Goal: Communication & Community: Share content

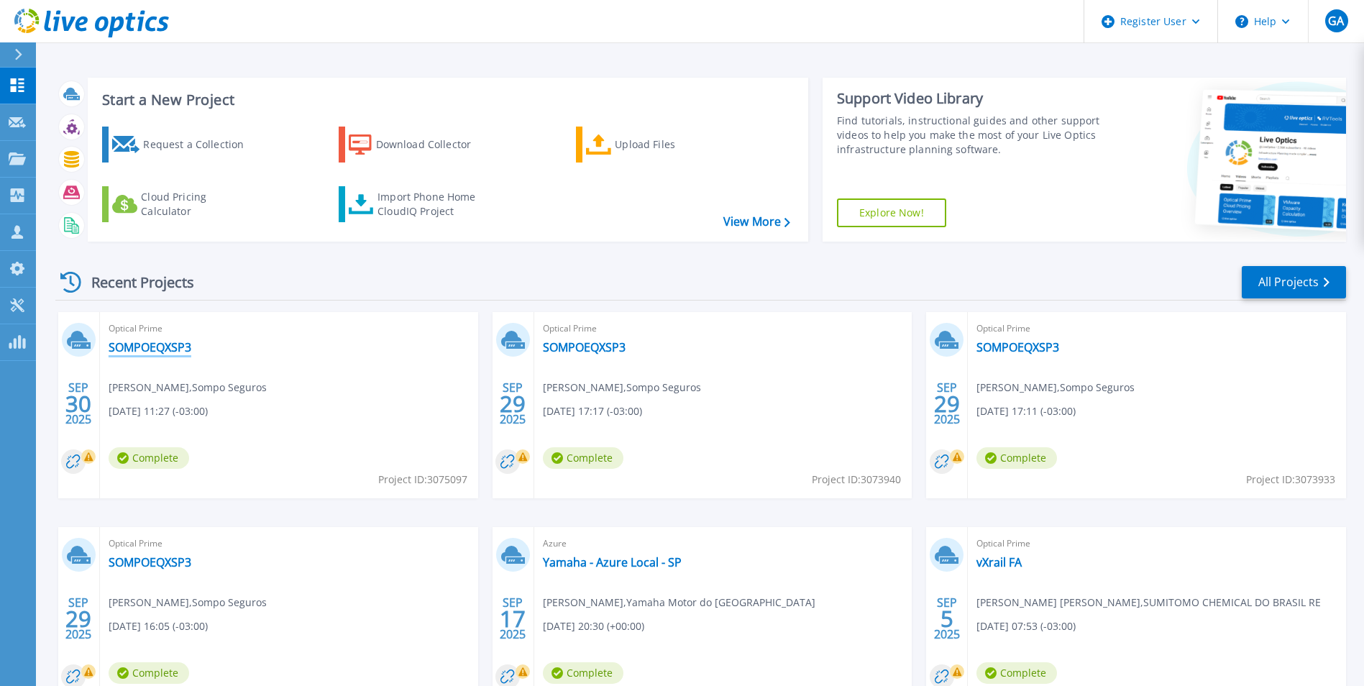
click at [168, 346] on link "SOMPOEQXSP3" at bounding box center [150, 347] width 83 height 14
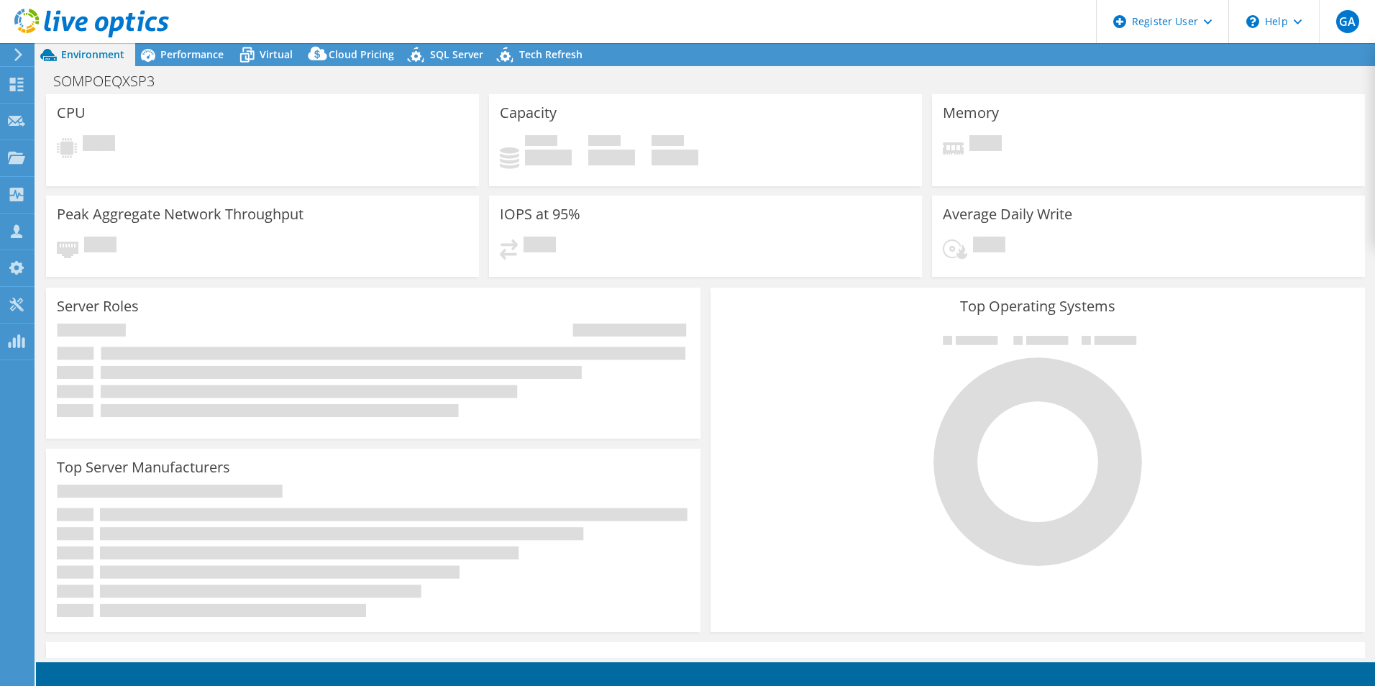
select select "SouthAmerica"
select select "BRL"
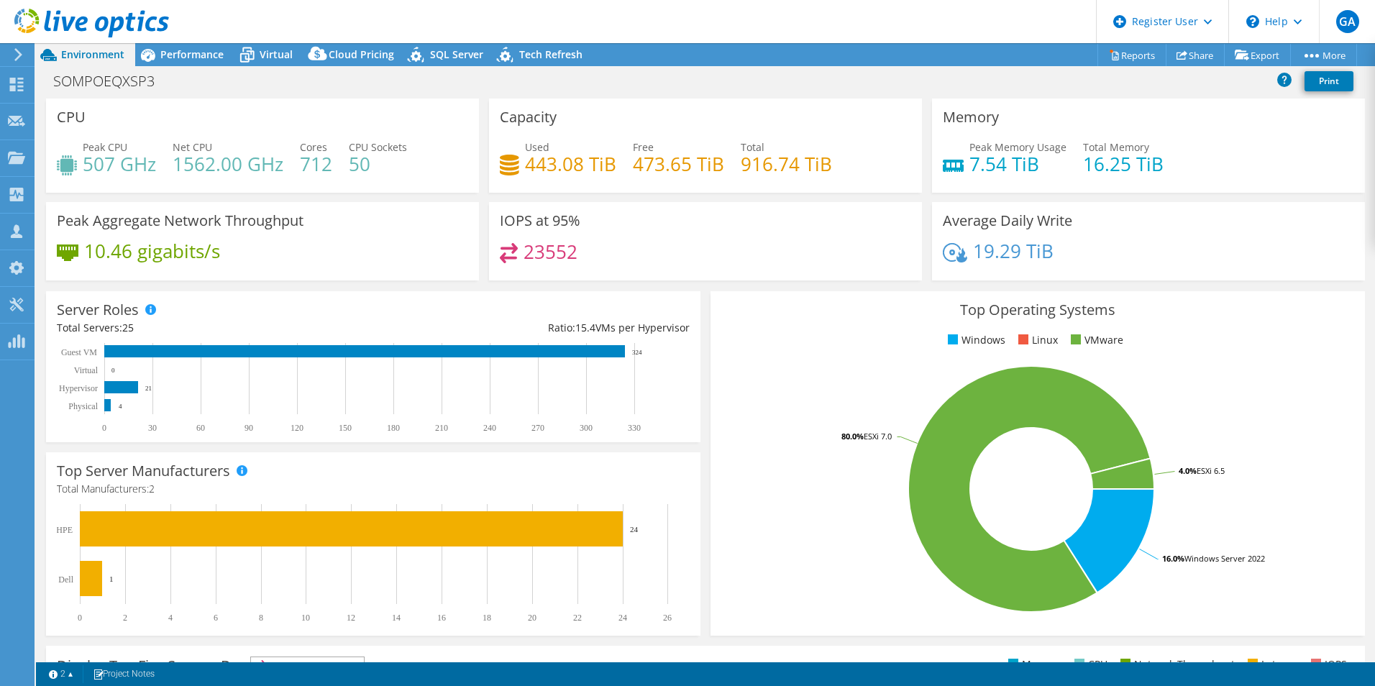
click at [178, 50] on span "Performance" at bounding box center [191, 54] width 63 height 14
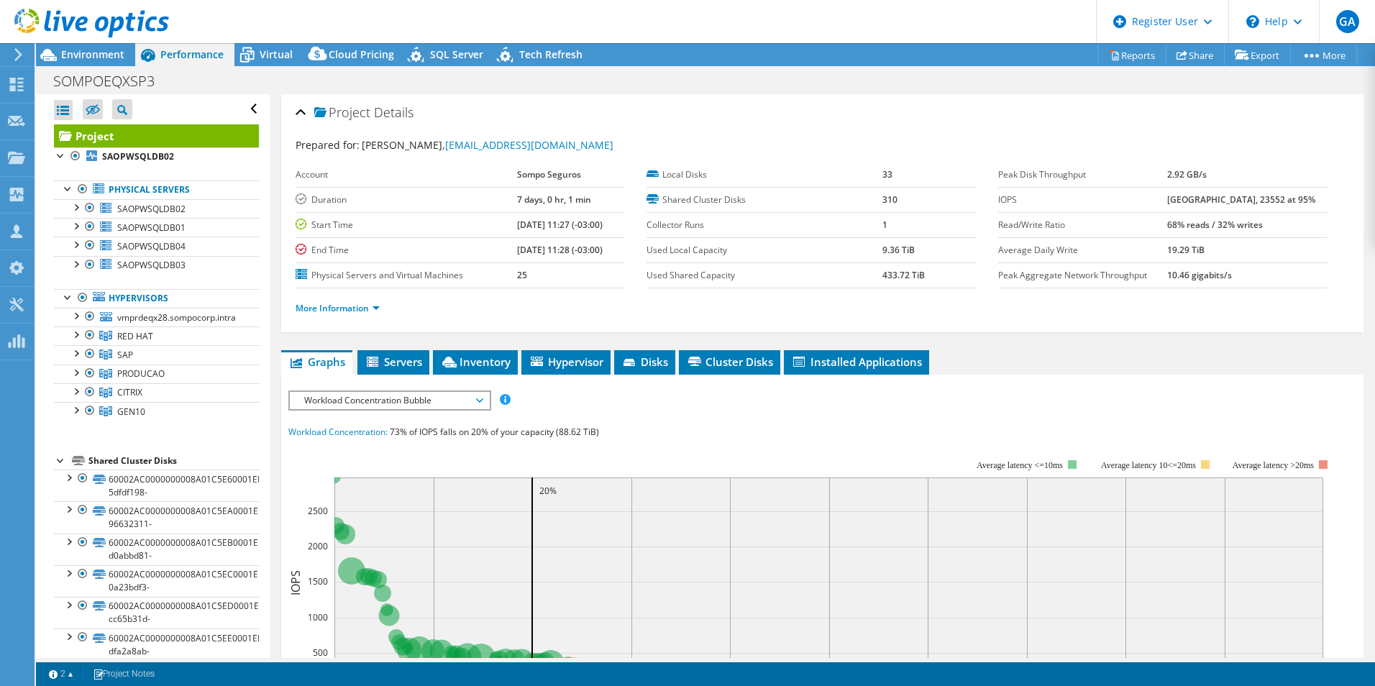
click at [1144, 407] on div "IOPS Disk Throughput IO Size Latency Queue Depth CPU Percentage Memory Page Fau…" at bounding box center [822, 399] width 1068 height 19
click at [603, 118] on div "Project Details" at bounding box center [822, 113] width 1053 height 31
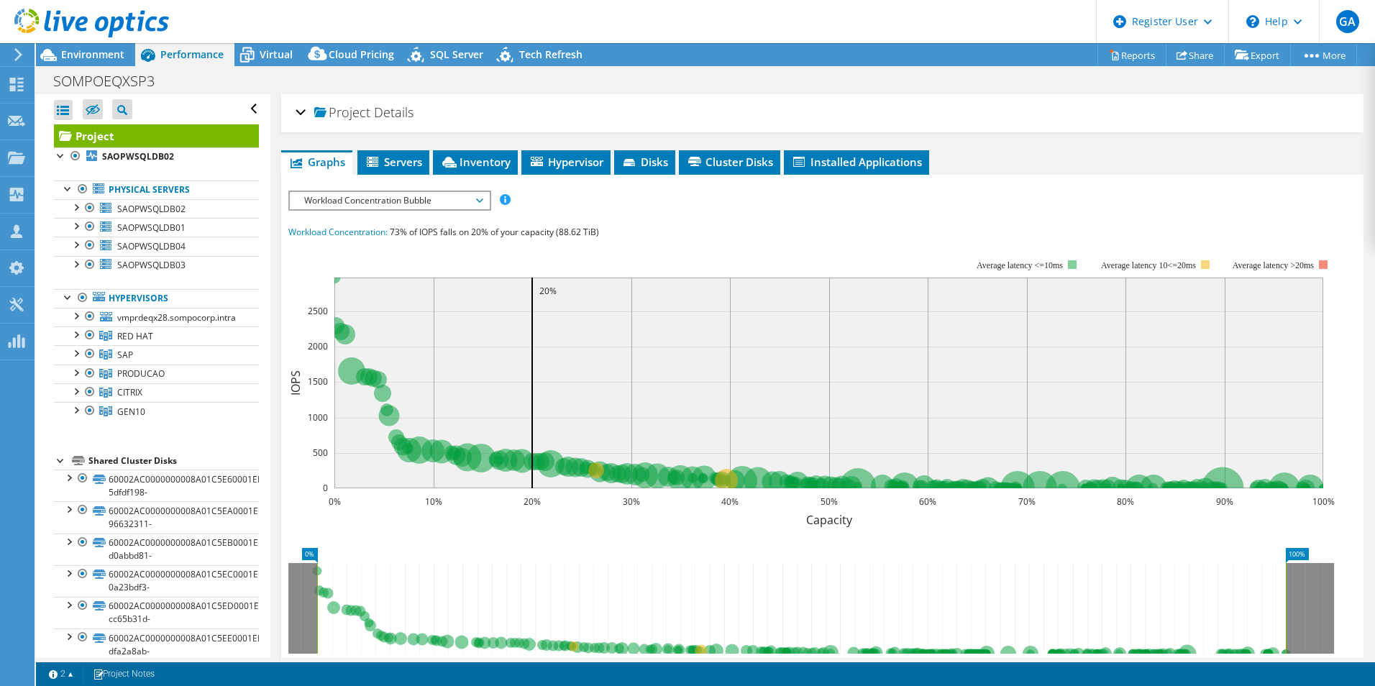
click at [829, 229] on div "Workload Concentration: 73% of IOPS falls on 20% of your capacity (88.62 TiB)" at bounding box center [822, 232] width 1068 height 16
click at [1023, 214] on div "IOPS Disk Throughput IO Size Latency Queue Depth CPU Percentage Memory Page Fau…" at bounding box center [822, 457] width 1068 height 532
click at [145, 336] on span "RED HAT" at bounding box center [135, 336] width 36 height 12
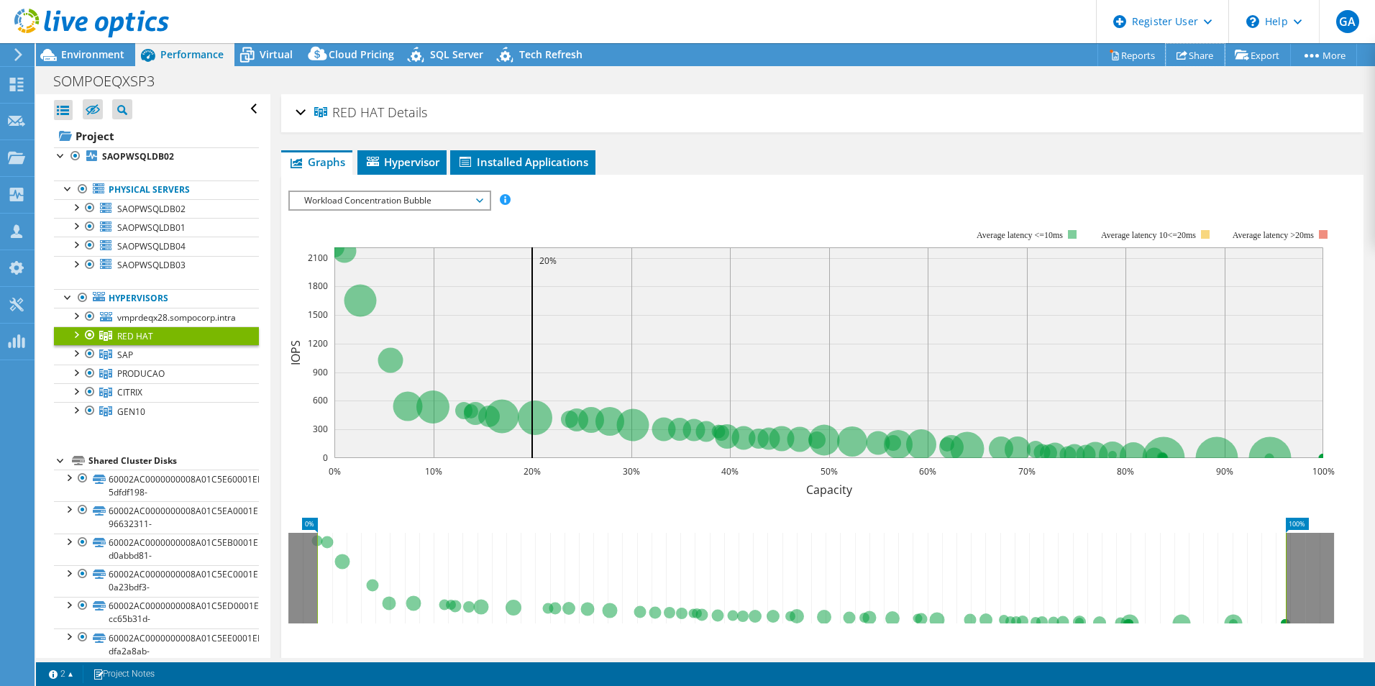
click at [1207, 53] on link "Share" at bounding box center [1195, 55] width 59 height 22
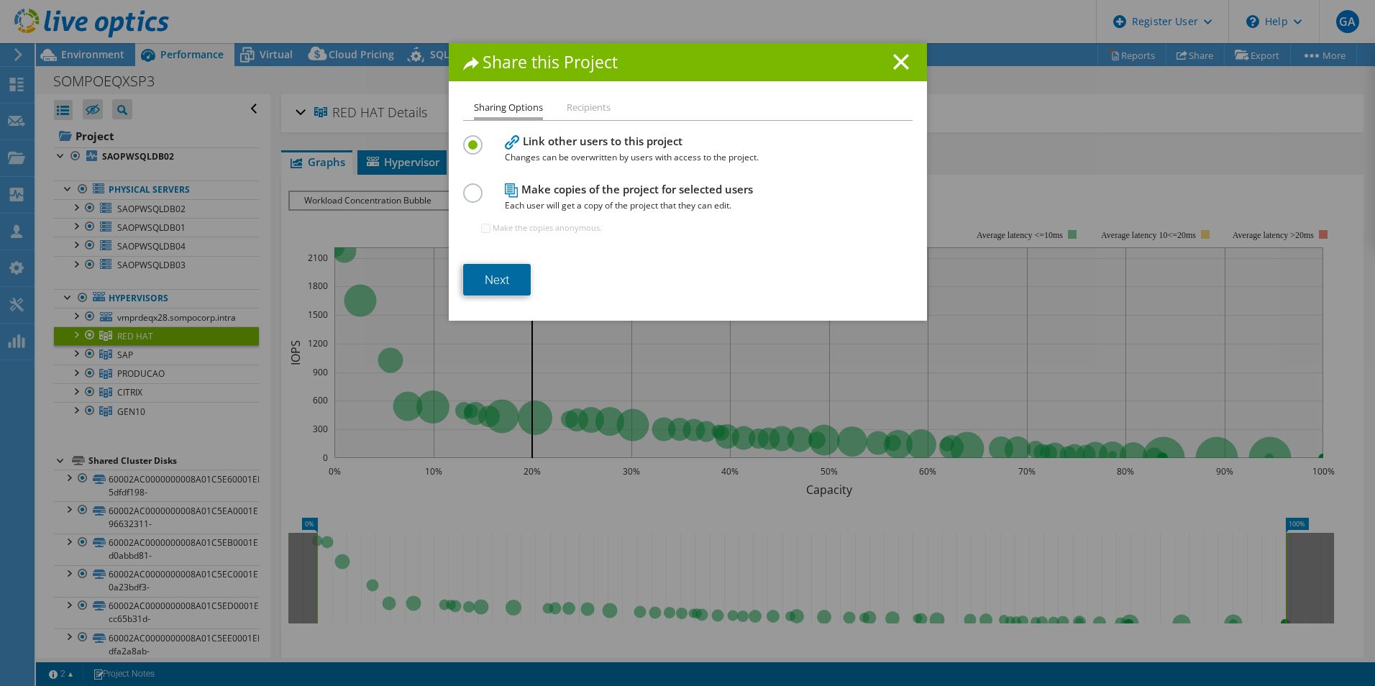
click at [493, 285] on link "Next" at bounding box center [497, 280] width 68 height 32
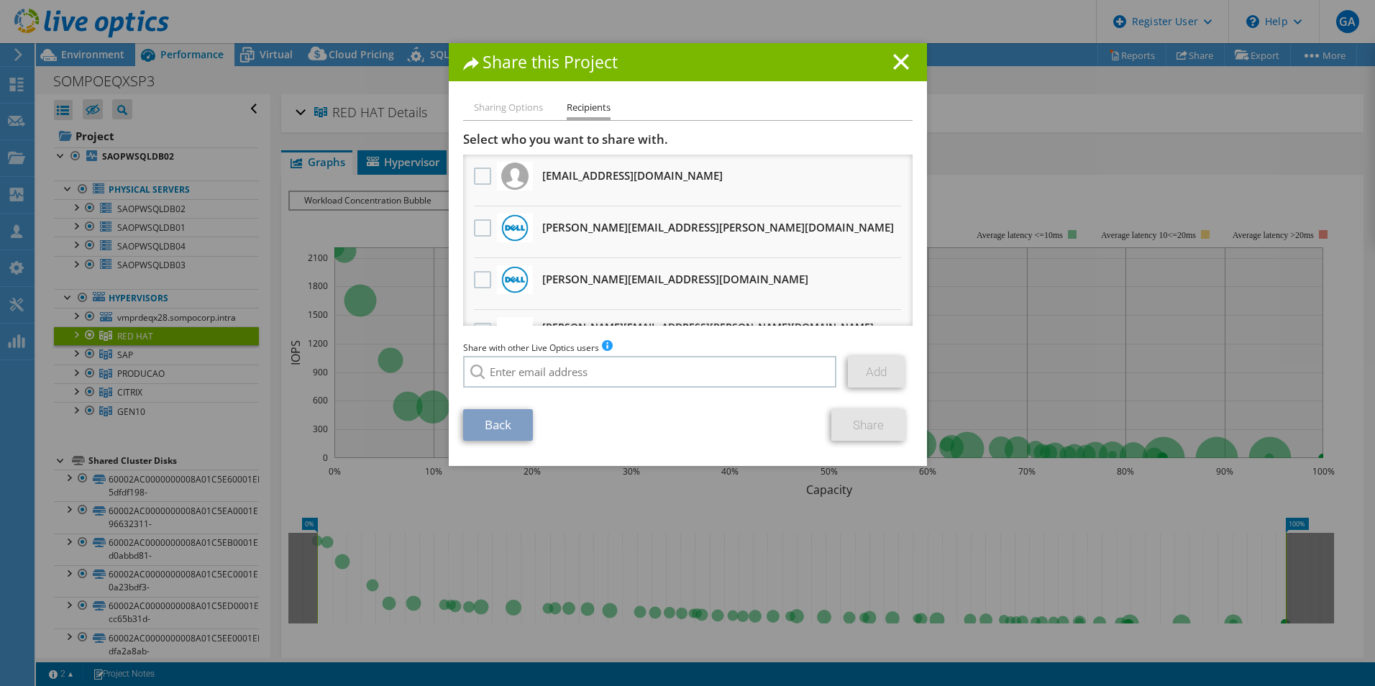
click at [474, 229] on label at bounding box center [484, 227] width 21 height 17
click at [0, 0] on input "checkbox" at bounding box center [0, 0] width 0 height 0
click at [474, 280] on label at bounding box center [484, 279] width 21 height 17
click at [0, 0] on input "checkbox" at bounding box center [0, 0] width 0 height 0
click at [866, 432] on link "Share" at bounding box center [868, 425] width 74 height 32
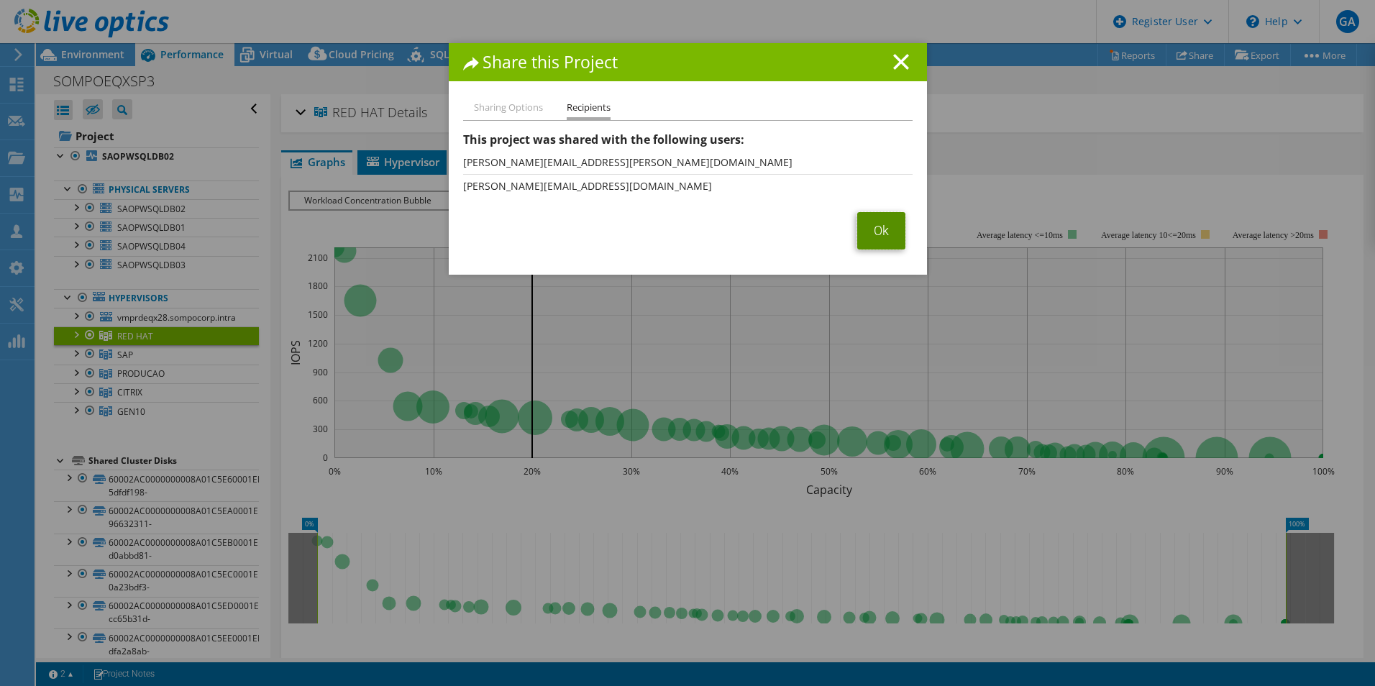
click at [866, 232] on link "Ok" at bounding box center [881, 230] width 48 height 37
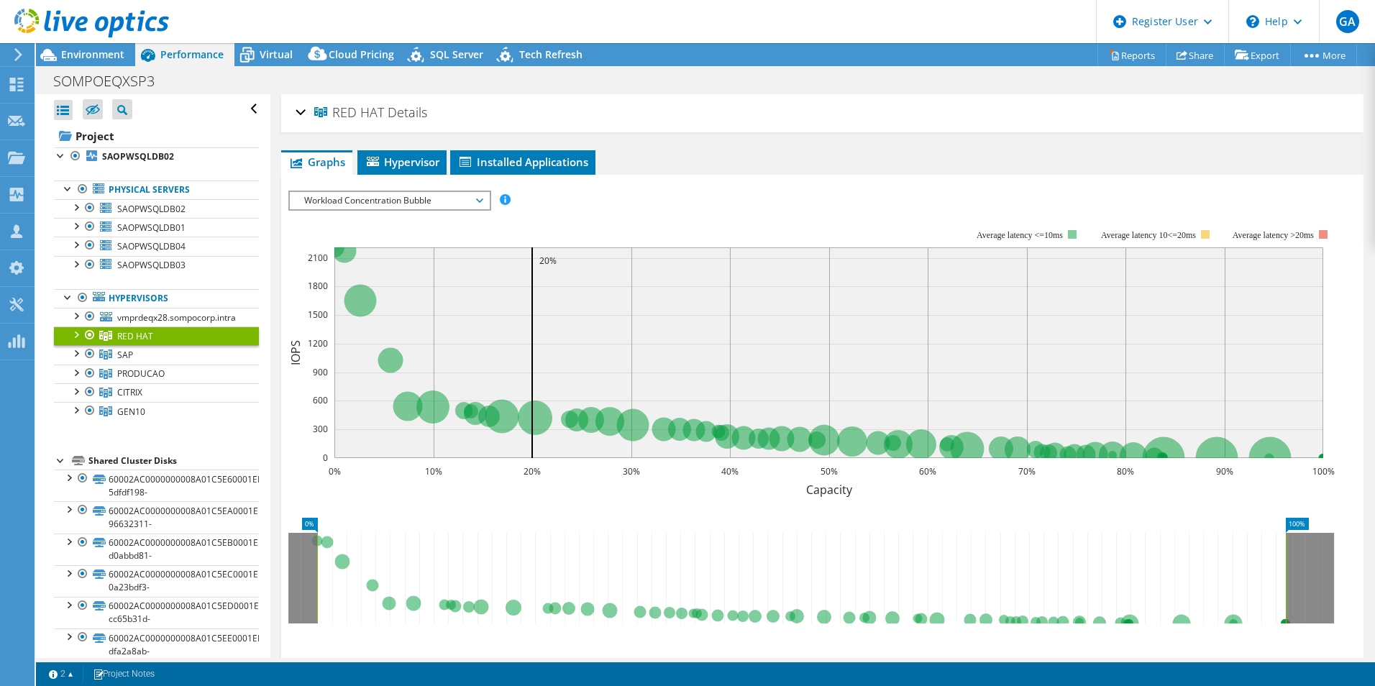
click at [105, 56] on span "Environment" at bounding box center [92, 54] width 63 height 14
